Goal: Navigation & Orientation: Go to known website

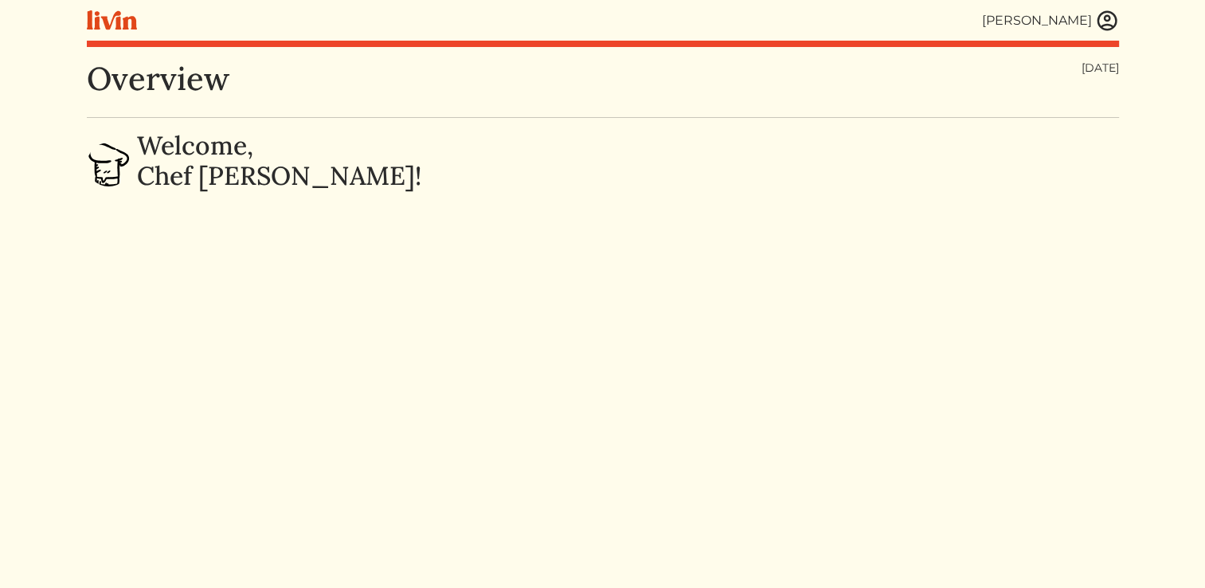
click at [105, 18] on img at bounding box center [112, 20] width 50 height 20
